Goal: Find specific page/section: Find specific page/section

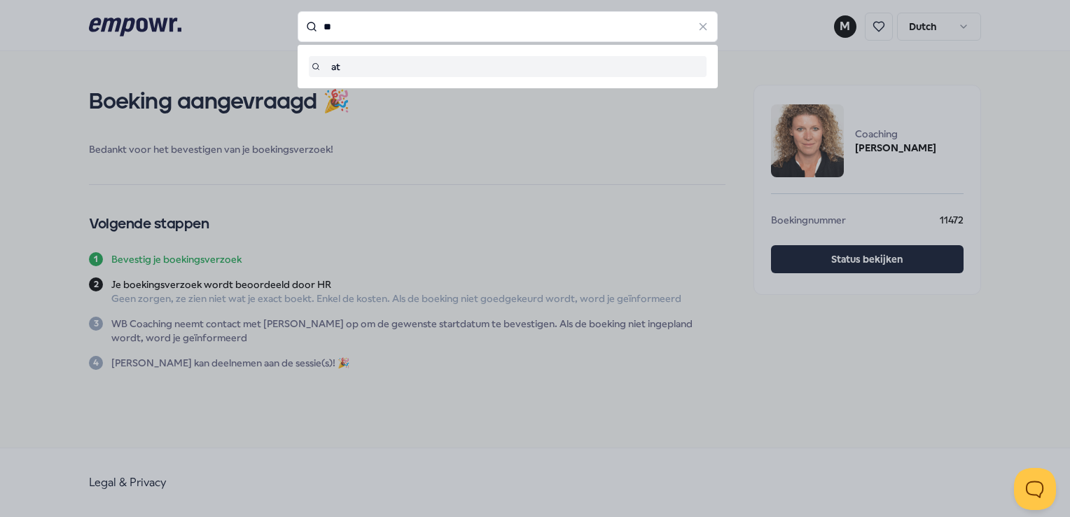
type input "*"
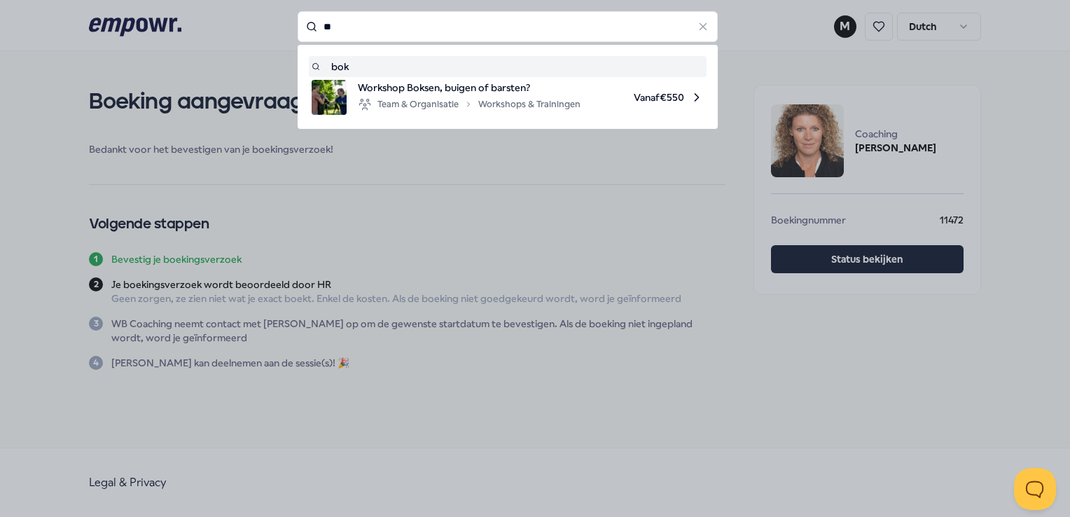
type input "*"
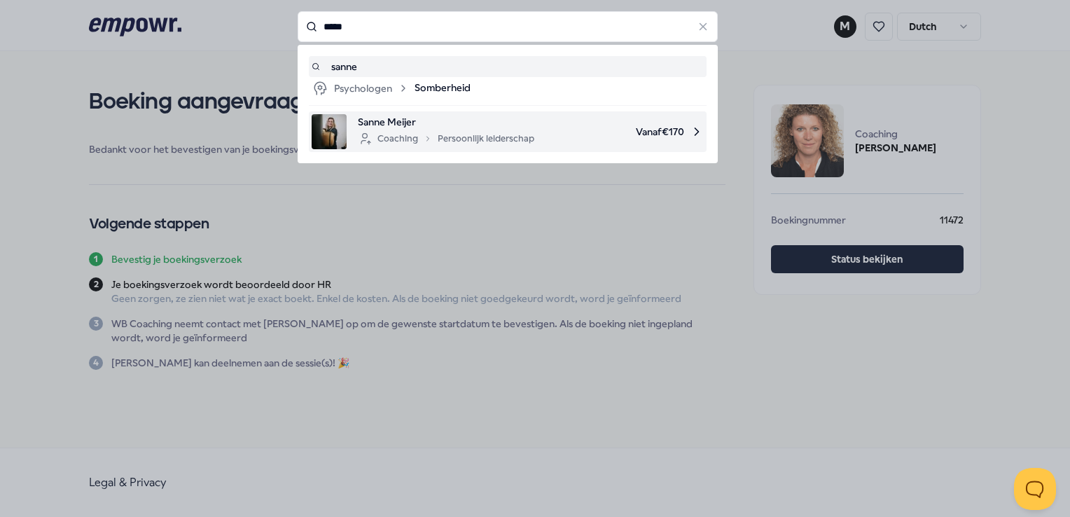
click at [330, 147] on img at bounding box center [329, 131] width 35 height 35
type input "*****"
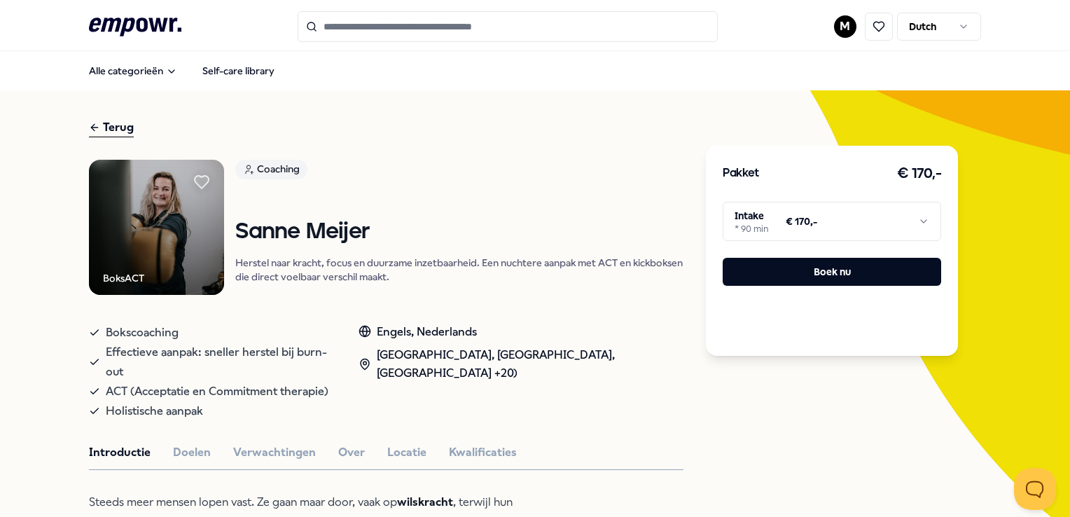
click at [842, 221] on html ".empowr-logo_svg__cls-1{fill:#03032f} M Dutch Alle categorieën Self-care librar…" at bounding box center [535, 258] width 1070 height 517
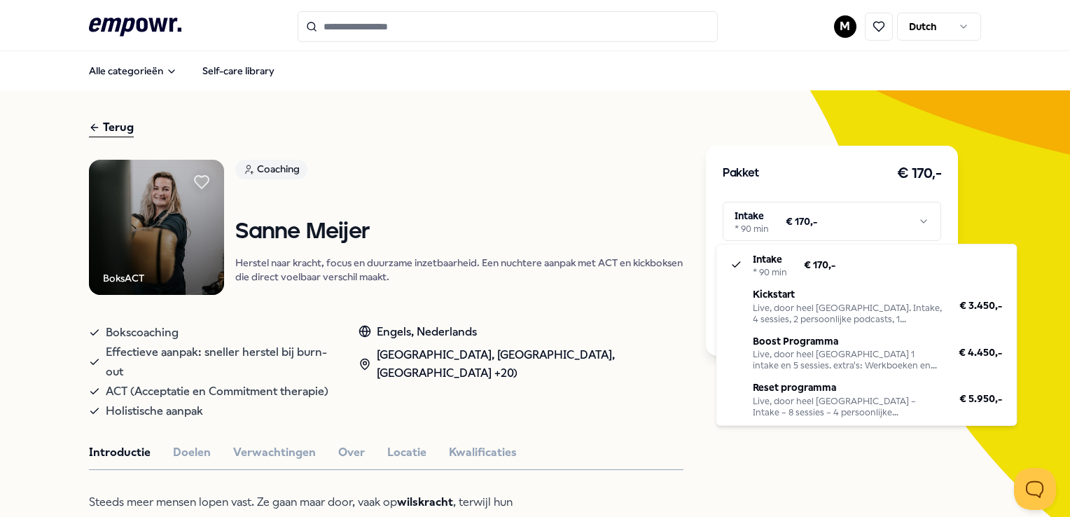
click at [18, 274] on html ".empowr-logo_svg__cls-1{fill:#03032f} M Dutch Alle categorieën Self-care librar…" at bounding box center [535, 258] width 1070 height 517
